Goal: Navigation & Orientation: Find specific page/section

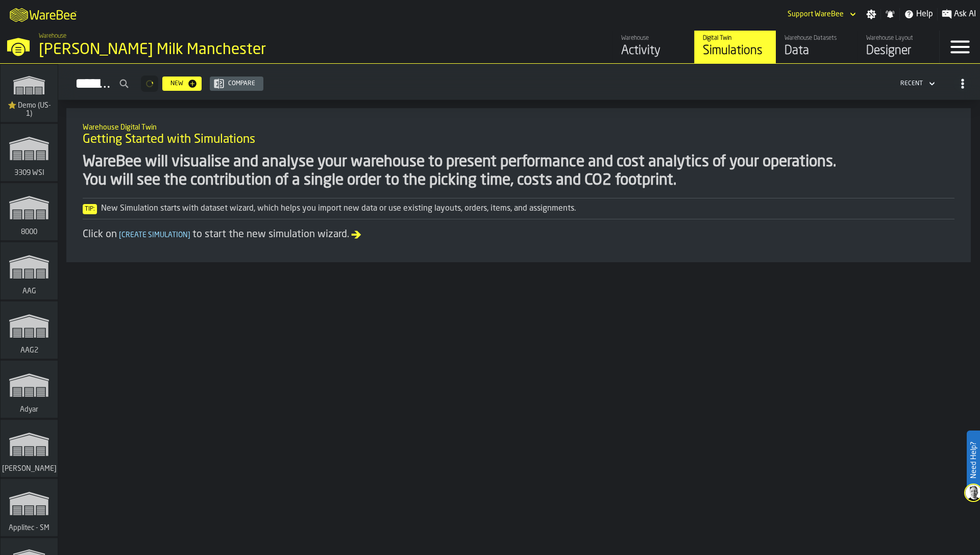
click at [333, 201] on div "Tip: New Simulation starts with dataset wizard, which helps you import new data…" at bounding box center [518, 208] width 871 height 21
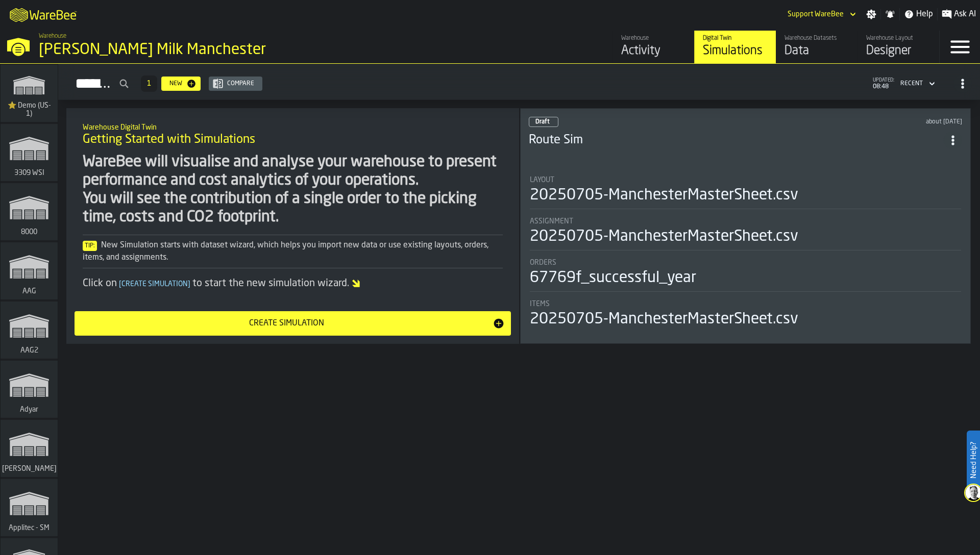
click at [188, 167] on div "WareBee will visualise and analyse your warehouse to present performance and co…" at bounding box center [293, 189] width 420 height 73
click at [503, 434] on div "Simulations 1 New Compare updated: 08:48 Recent Warehouse Digital Twin Getting …" at bounding box center [518, 309] width 921 height 491
click at [409, 210] on div "WareBee will visualise and analyse your warehouse to present performance and co…" at bounding box center [293, 189] width 420 height 73
click at [962, 44] on icon "button-toggle-Menu" at bounding box center [959, 47] width 24 height 24
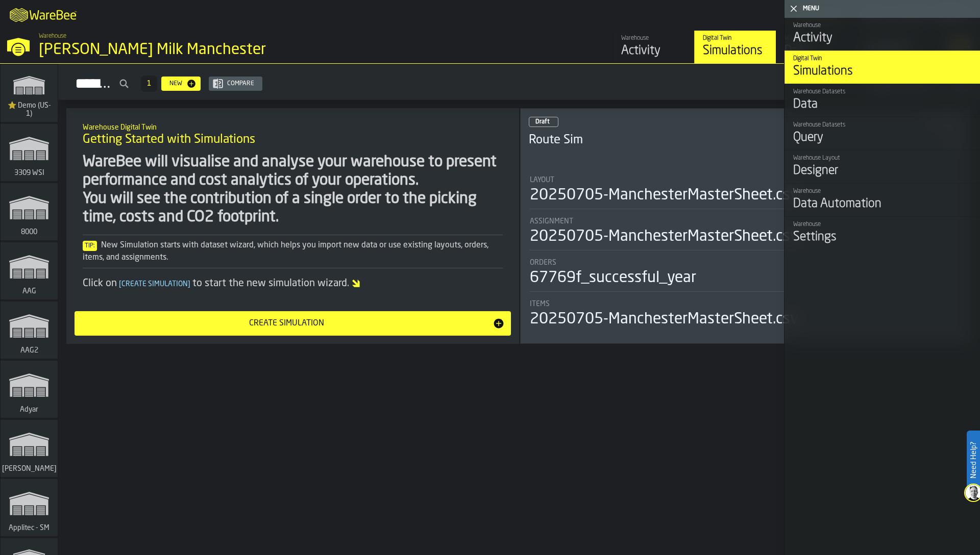
click at [798, 11] on icon "button-toggle-Close me" at bounding box center [793, 9] width 12 height 12
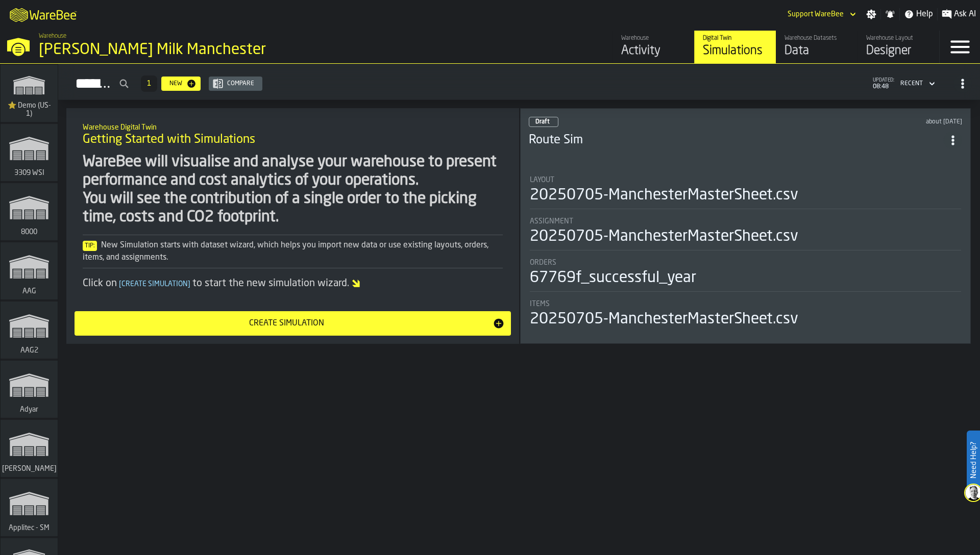
click at [957, 15] on span "Ask AI" at bounding box center [965, 14] width 22 height 12
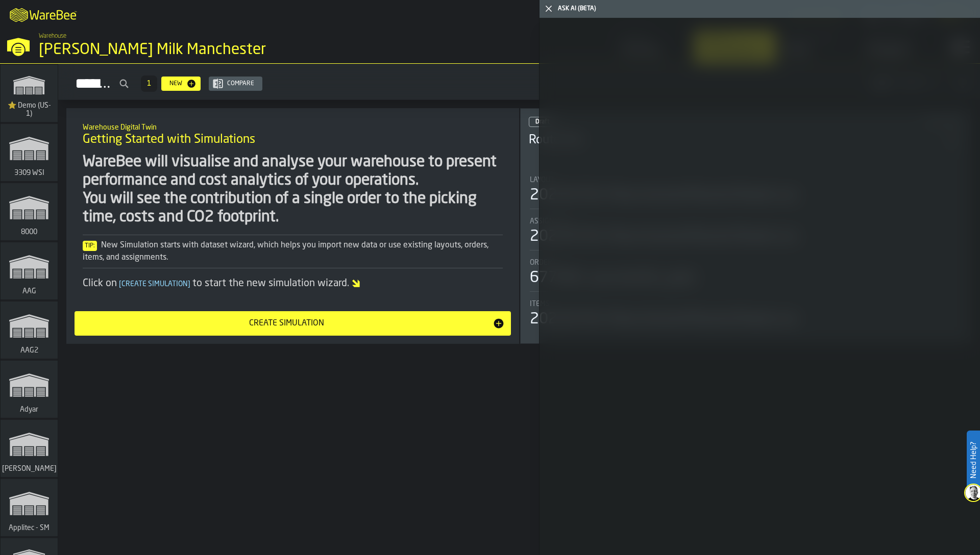
click at [547, 11] on icon "button-toggle-Close me" at bounding box center [548, 9] width 12 height 12
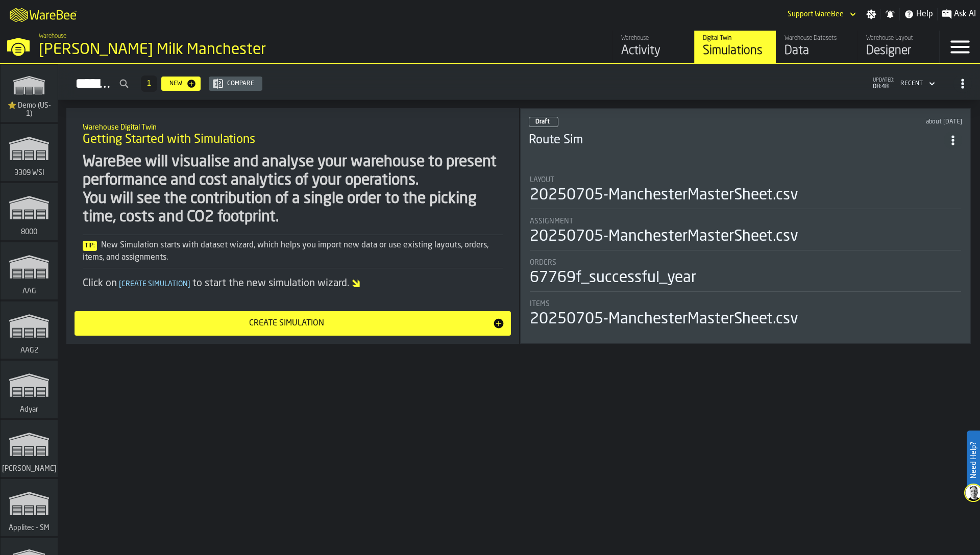
click at [870, 16] on icon "button-toggle-Settings" at bounding box center [871, 15] width 10 height 10
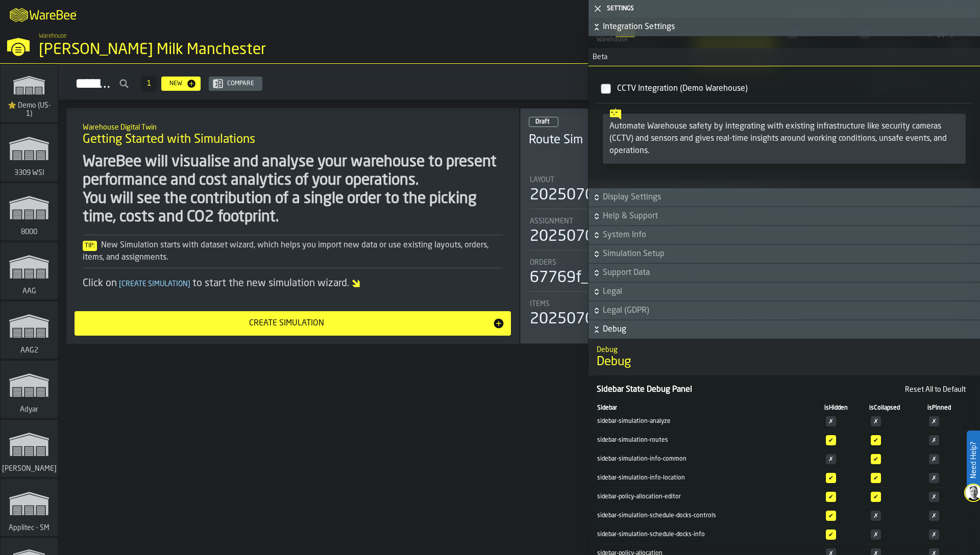
scroll to position [749, 0]
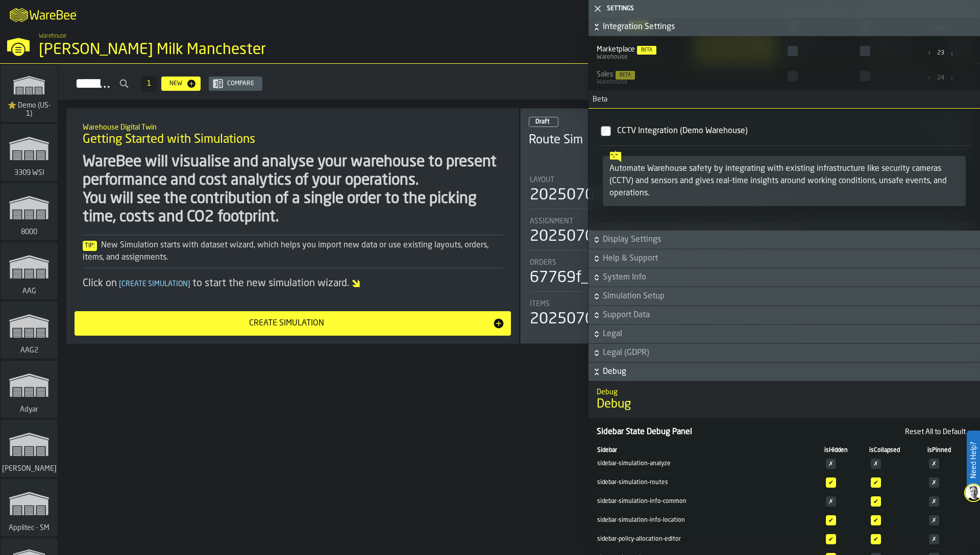
click at [647, 369] on span "Debug" at bounding box center [790, 372] width 375 height 12
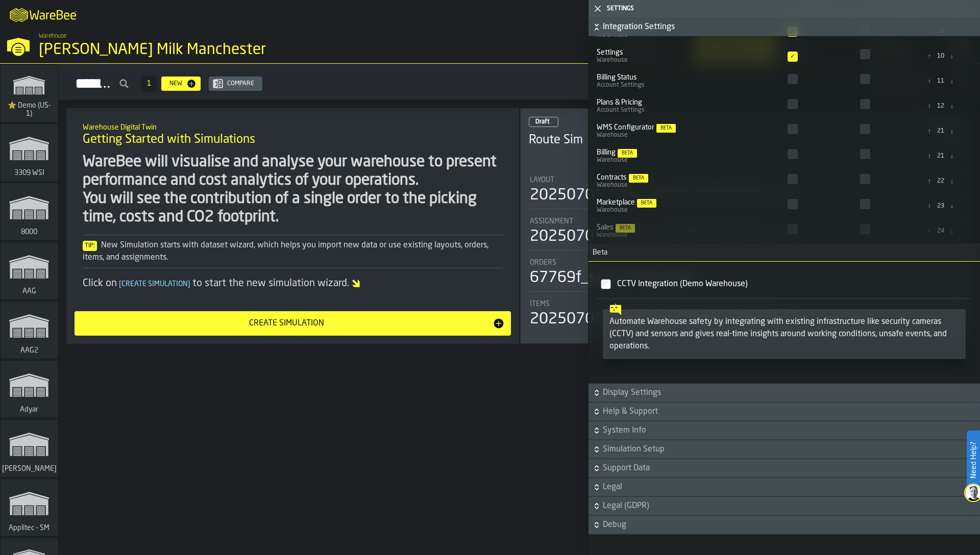
click at [388, 261] on div "Tip: New Simulation starts with dataset wizard, which helps you import new data…" at bounding box center [293, 251] width 420 height 24
